Goal: Information Seeking & Learning: Learn about a topic

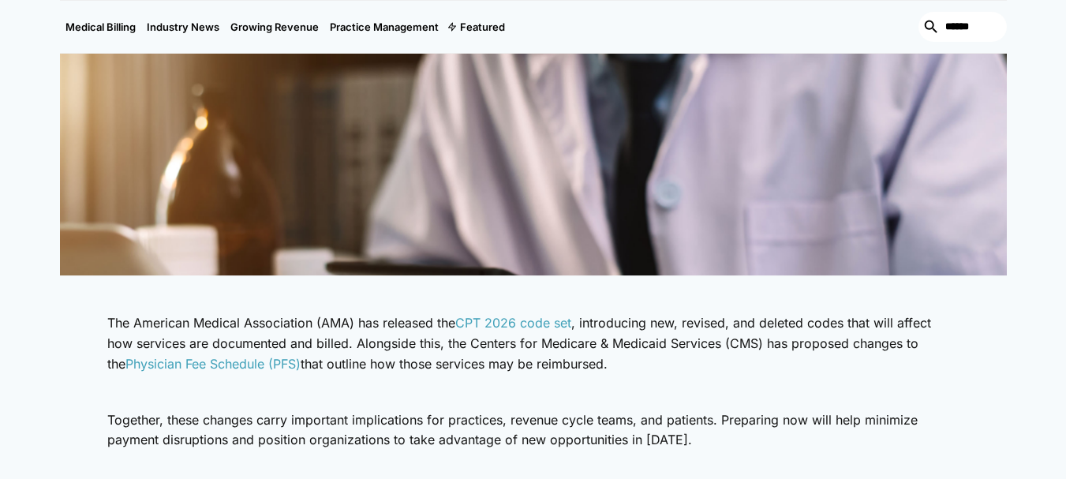
scroll to position [631, 0]
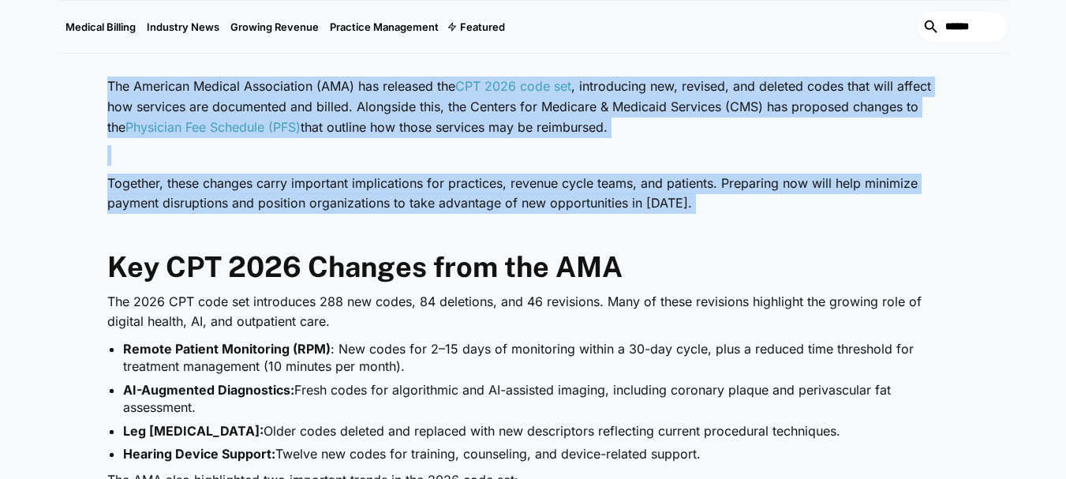
drag, startPoint x: 97, startPoint y: 86, endPoint x: 764, endPoint y: 223, distance: 680.5
copy div "The American Medical Association (AMA) has released the CPT 2026 code set , int…"
click at [357, 203] on p "Together, these changes carry important implications for practices, revenue cyc…" at bounding box center [533, 194] width 852 height 40
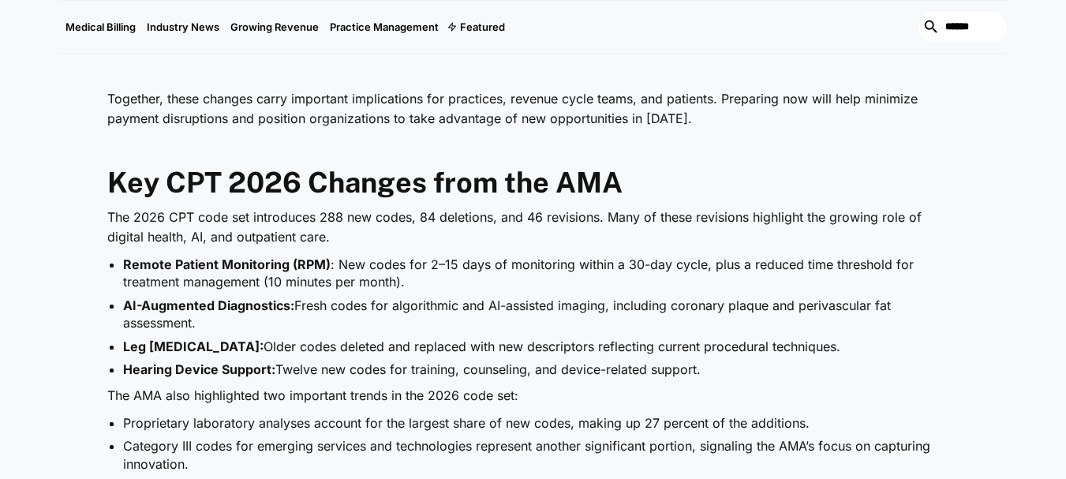
scroll to position [789, 0]
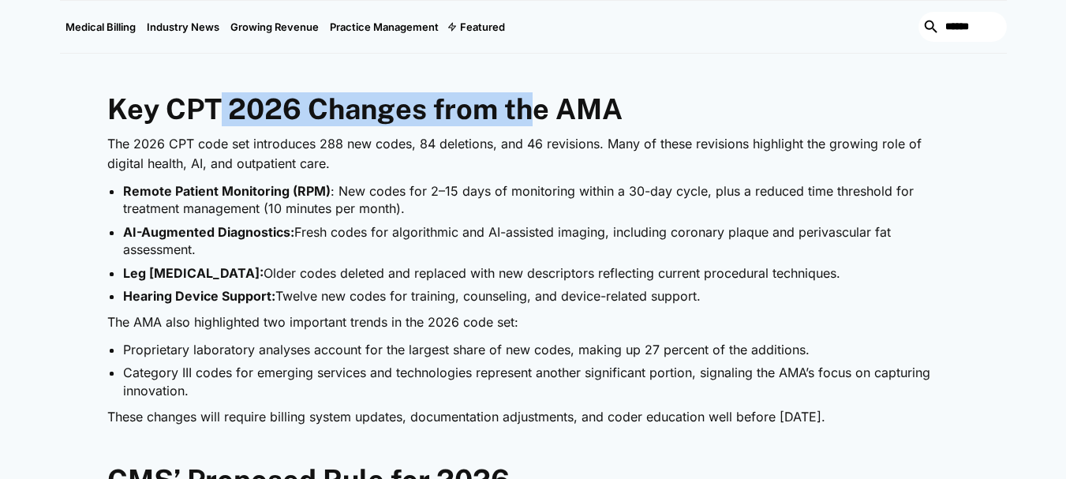
drag, startPoint x: 224, startPoint y: 107, endPoint x: 533, endPoint y: 113, distance: 309.3
click at [533, 113] on strong "Key CPT 2026 Changes from the AMA" at bounding box center [364, 108] width 515 height 33
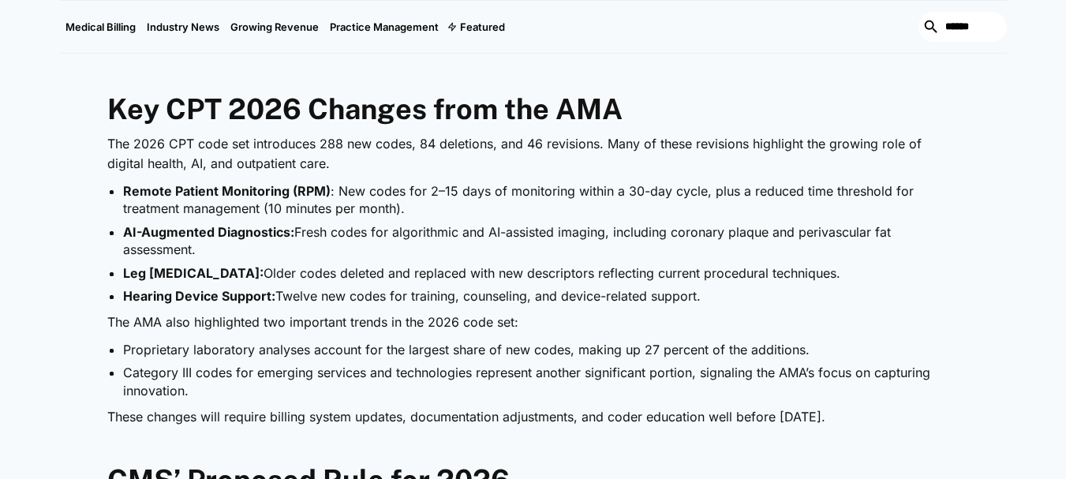
click at [433, 204] on li "Remote Patient Monitoring (RPM) : New codes for 2–15 days of monitoring within …" at bounding box center [541, 199] width 836 height 35
drag, startPoint x: 124, startPoint y: 191, endPoint x: 336, endPoint y: 192, distance: 212.2
click at [336, 192] on li "Remote Patient Monitoring (RPM) : New codes for 2–15 days of monitoring within …" at bounding box center [541, 199] width 836 height 35
drag, startPoint x: 136, startPoint y: 234, endPoint x: 283, endPoint y: 237, distance: 147.5
click at [283, 237] on strong "AI-Augmented Diagnostics:" at bounding box center [208, 232] width 171 height 16
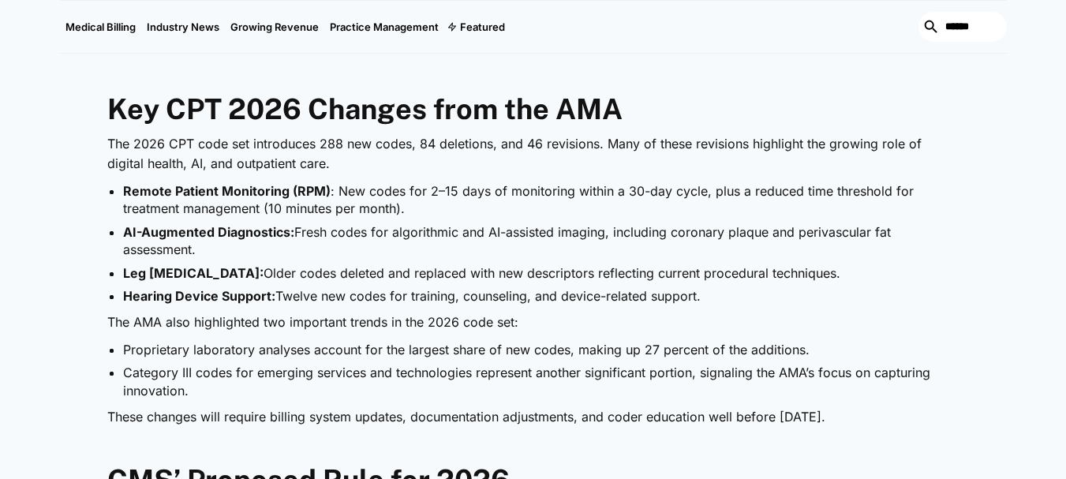
click at [252, 191] on strong "Remote Patient Monitoring (RPM)" at bounding box center [226, 191] width 207 height 16
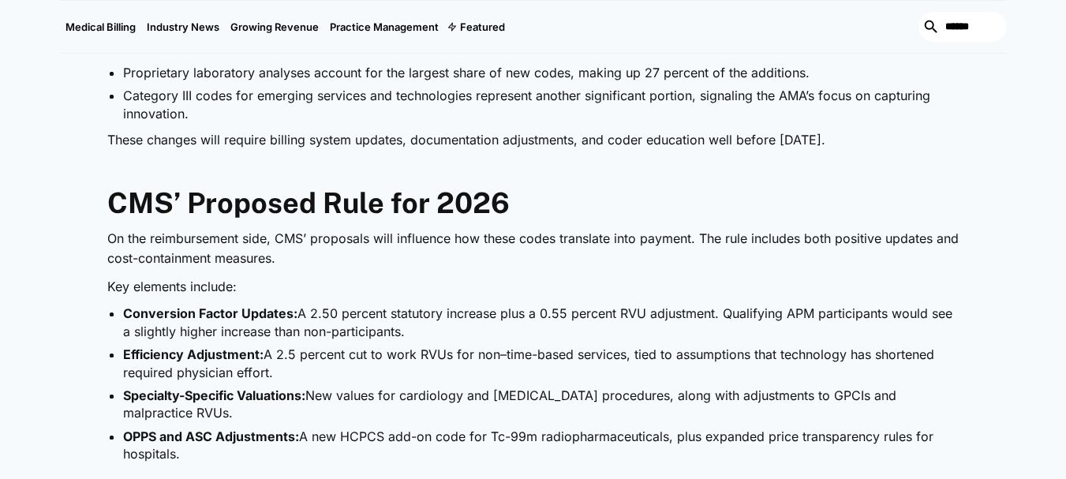
scroll to position [1104, 0]
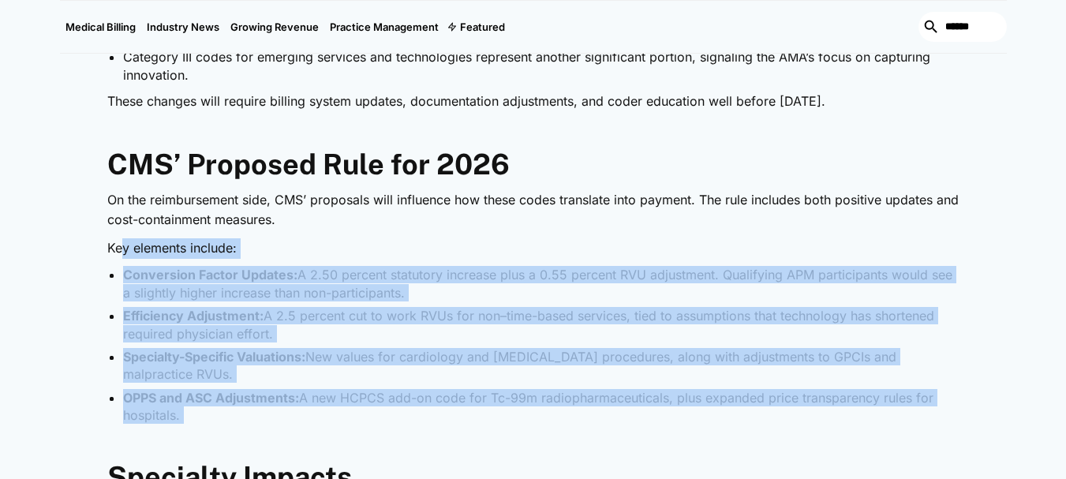
drag, startPoint x: 178, startPoint y: 425, endPoint x: 121, endPoint y: 257, distance: 177.6
click at [121, 257] on div "The American Medical Association (AMA) has released the CPT 2026 code set , int…" at bounding box center [533, 470] width 852 height 1750
click at [299, 278] on li "Conversion Factor Updates: A 2.50 percent statutory increase plus a 0.55 percen…" at bounding box center [541, 283] width 836 height 35
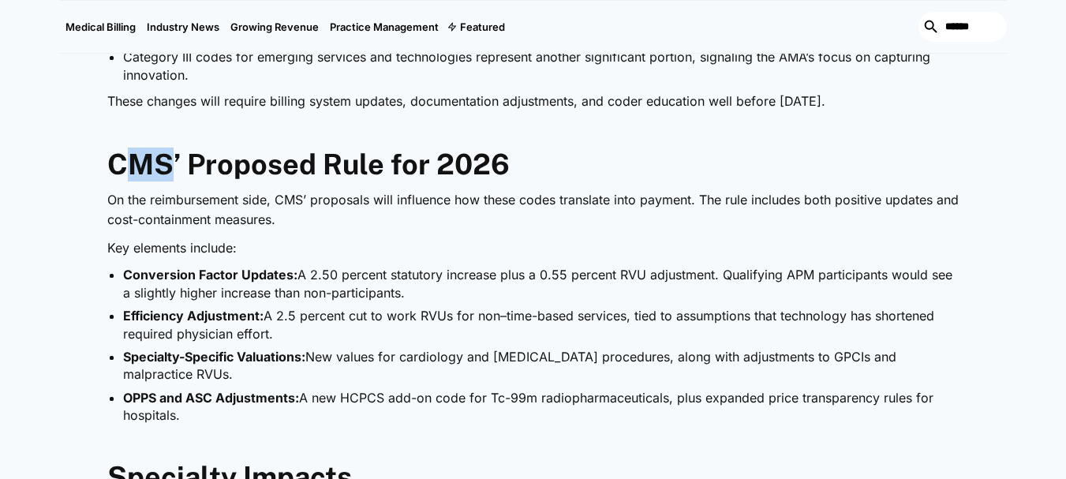
drag, startPoint x: 120, startPoint y: 169, endPoint x: 166, endPoint y: 170, distance: 45.8
click at [166, 170] on strong "CMS’ Proposed Rule for 2026" at bounding box center [308, 164] width 402 height 33
click at [233, 257] on p "Key elements include:" at bounding box center [533, 248] width 852 height 21
click at [134, 156] on strong "CMS’ Proposed Rule for 2026" at bounding box center [308, 164] width 402 height 33
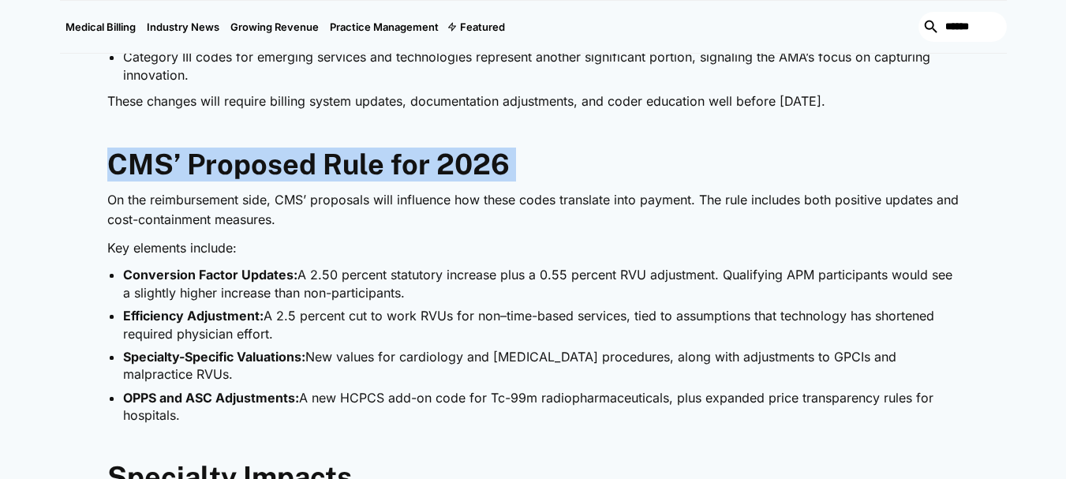
click at [134, 156] on strong "CMS’ Proposed Rule for 2026" at bounding box center [308, 164] width 402 height 33
copy strong "CMS’ Proposed Rule for 2026"
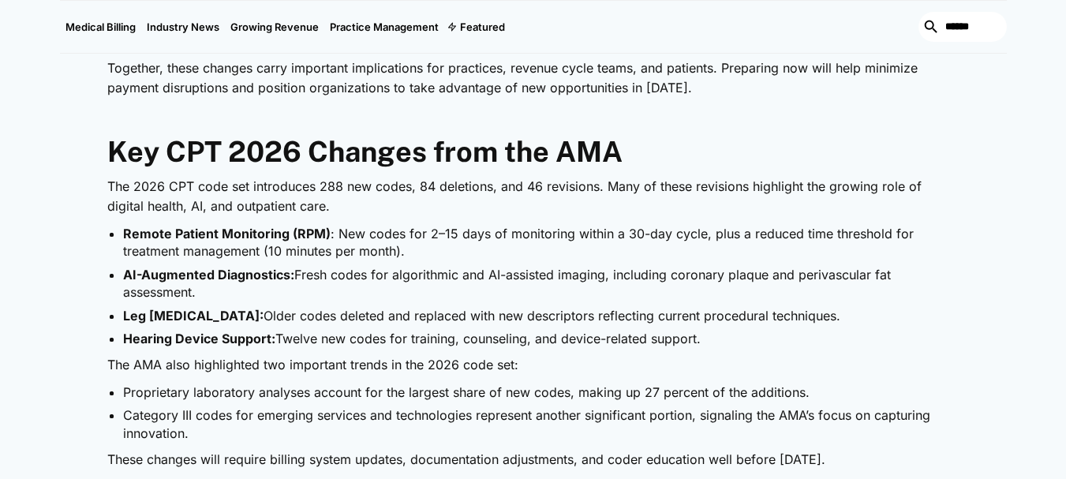
scroll to position [710, 0]
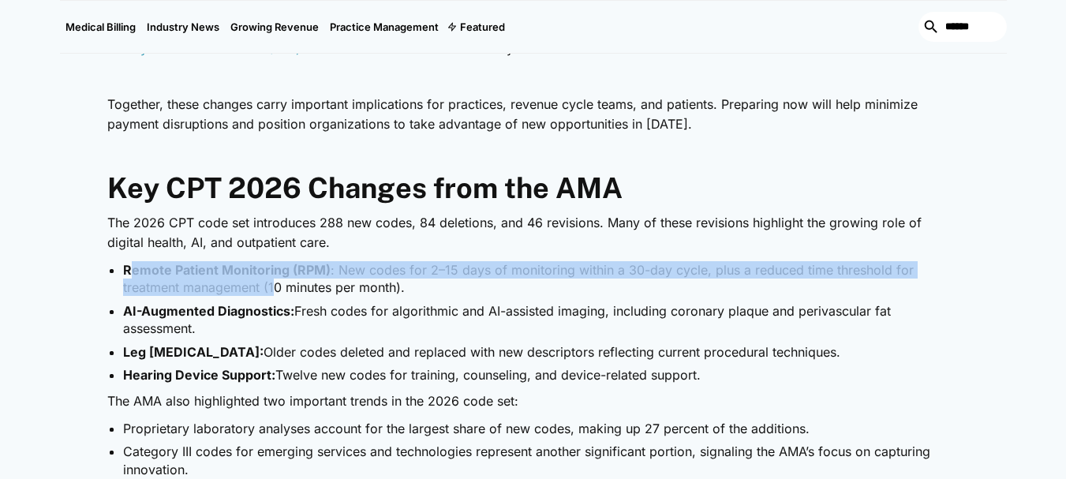
drag, startPoint x: 129, startPoint y: 278, endPoint x: 310, endPoint y: 285, distance: 181.5
click at [310, 285] on li "Remote Patient Monitoring (RPM) : New codes for 2–15 days of monitoring within …" at bounding box center [541, 278] width 836 height 35
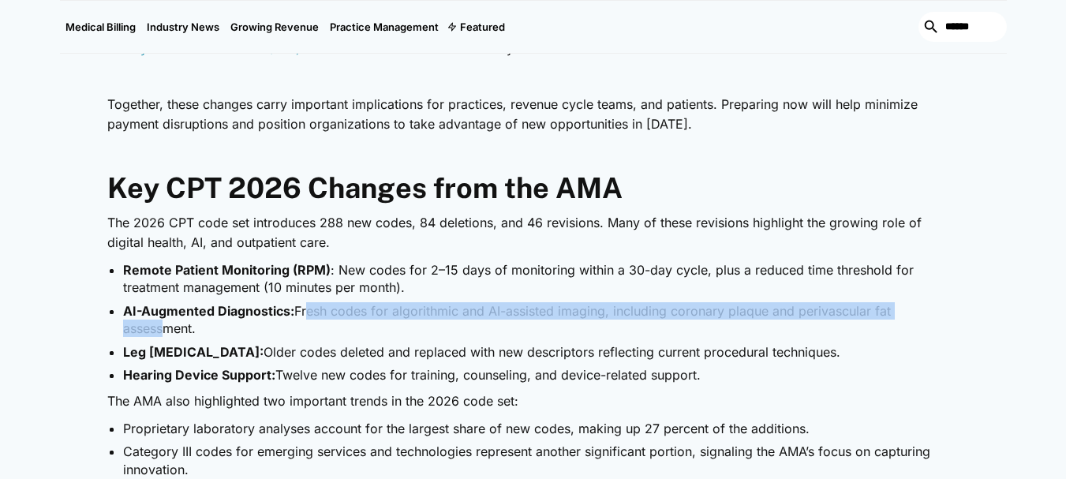
drag, startPoint x: 303, startPoint y: 314, endPoint x: 139, endPoint y: 326, distance: 164.5
click at [139, 326] on li "AI-Augmented Diagnostics: Fresh codes for algorithmic and AI-assisted imaging, …" at bounding box center [541, 319] width 836 height 35
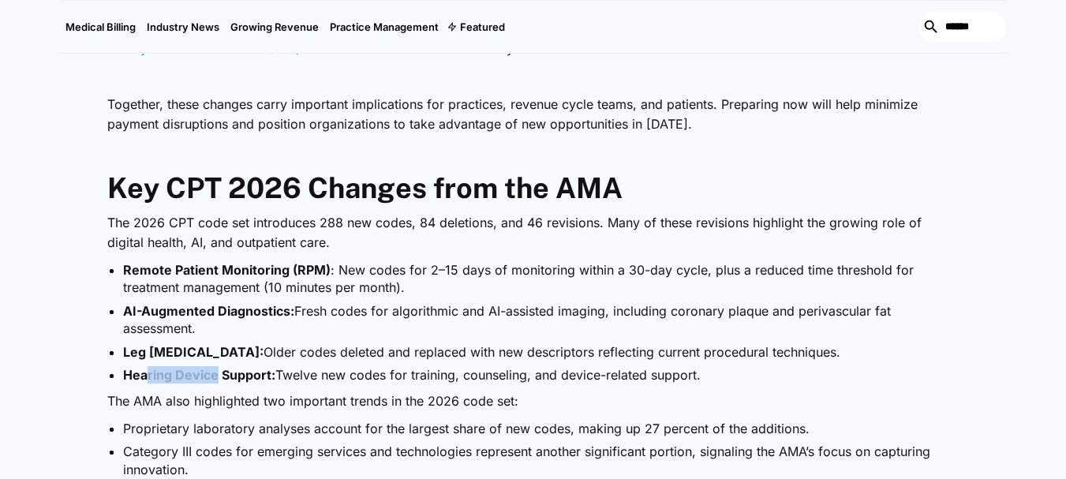
drag, startPoint x: 217, startPoint y: 364, endPoint x: 129, endPoint y: 375, distance: 88.4
click at [131, 372] on ul "Remote Patient Monitoring (RPM) : New codes for 2–15 days of monitoring within …" at bounding box center [533, 322] width 852 height 122
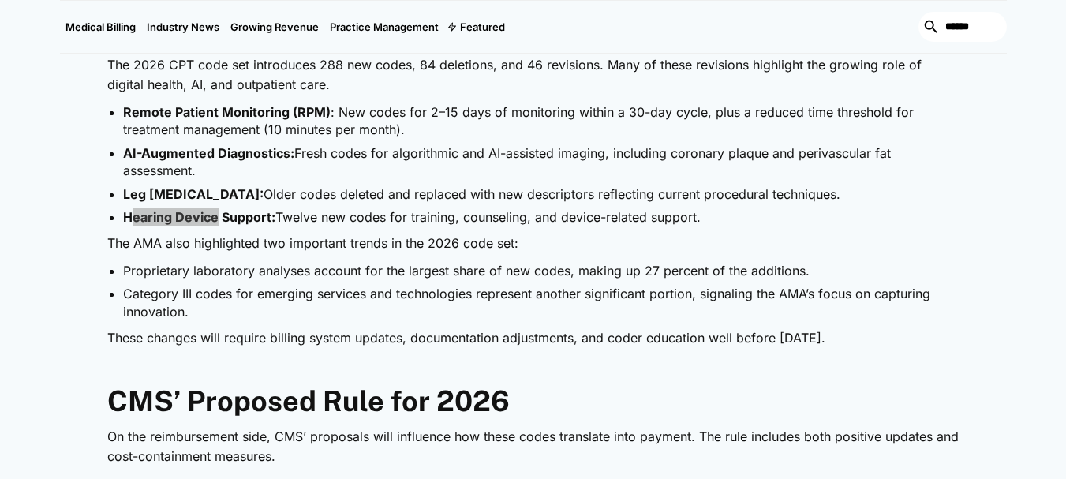
scroll to position [789, 0]
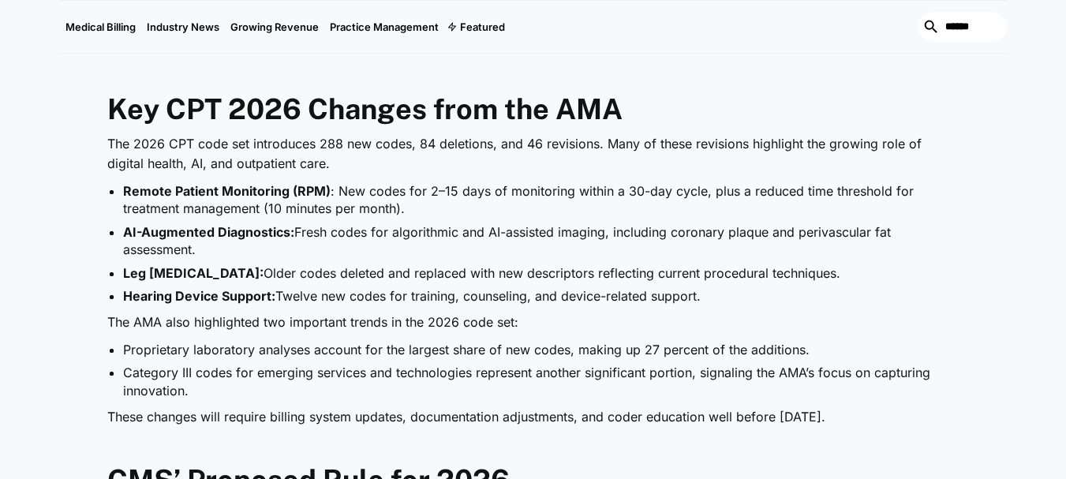
click at [316, 226] on li "AI-Augmented Diagnostics: Fresh codes for algorithmic and AI-assisted imaging, …" at bounding box center [541, 240] width 836 height 35
